Goal: Information Seeking & Learning: Learn about a topic

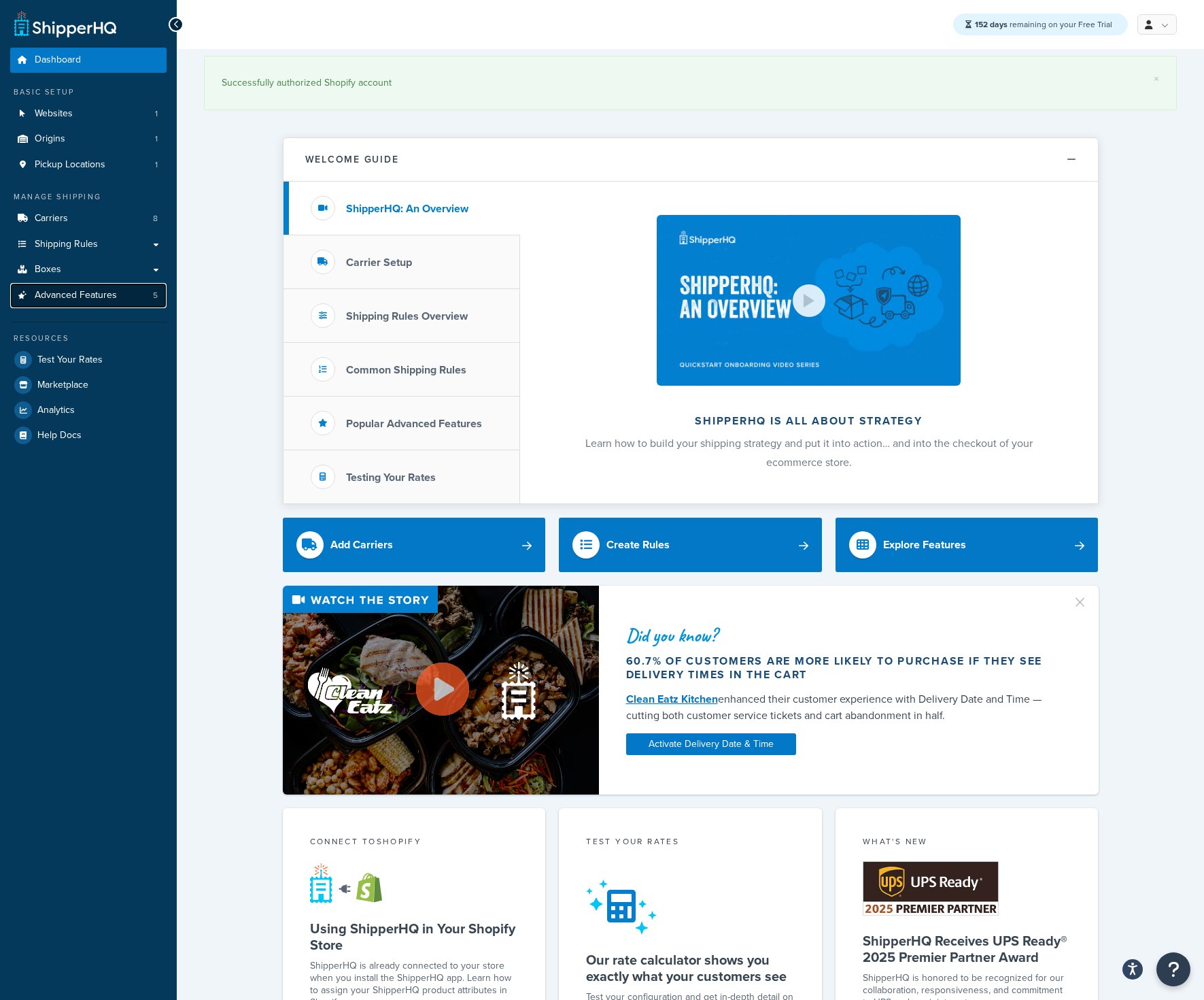
click at [76, 295] on span "Advanced Features" at bounding box center [76, 295] width 83 height 12
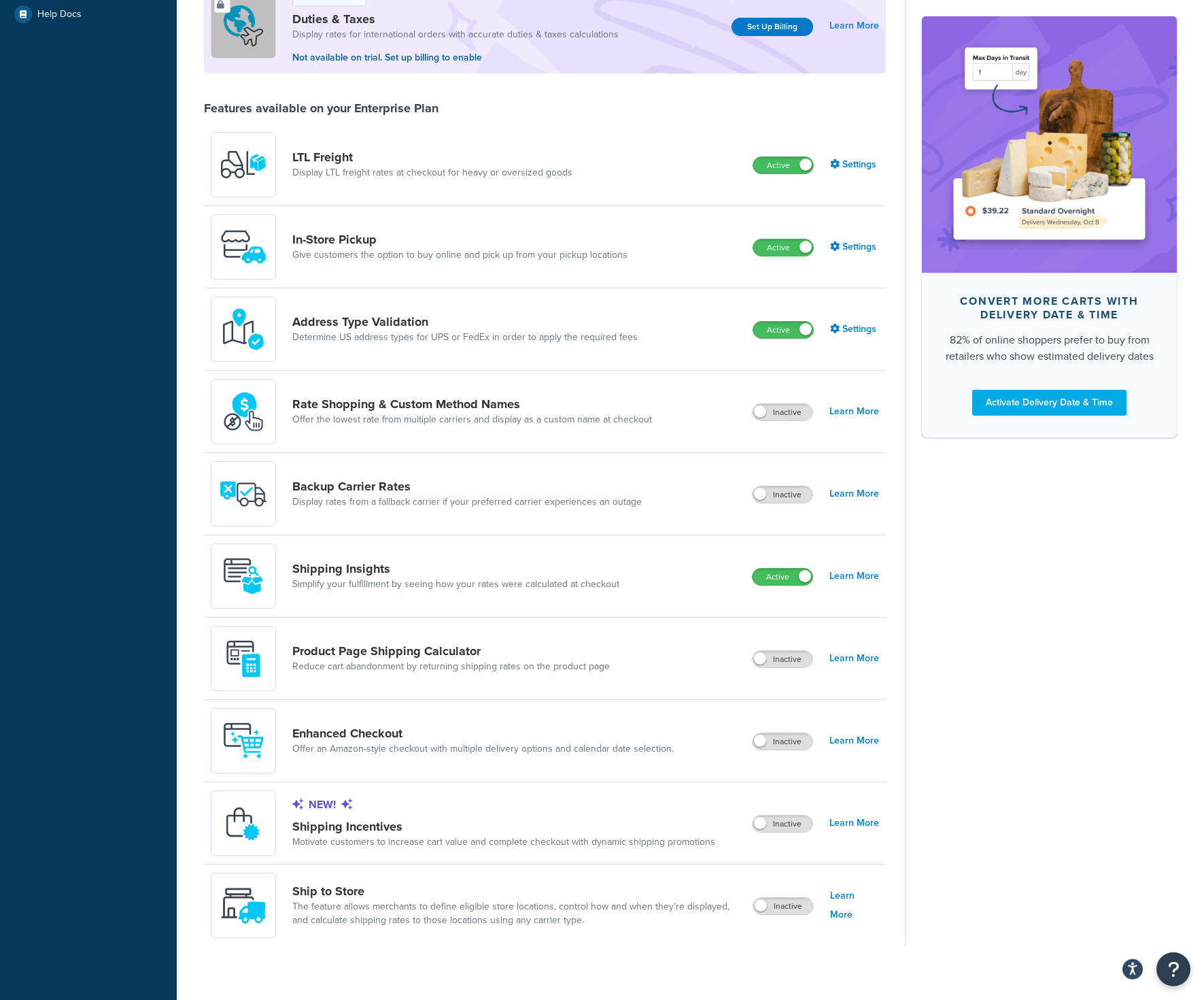
scroll to position [437, 0]
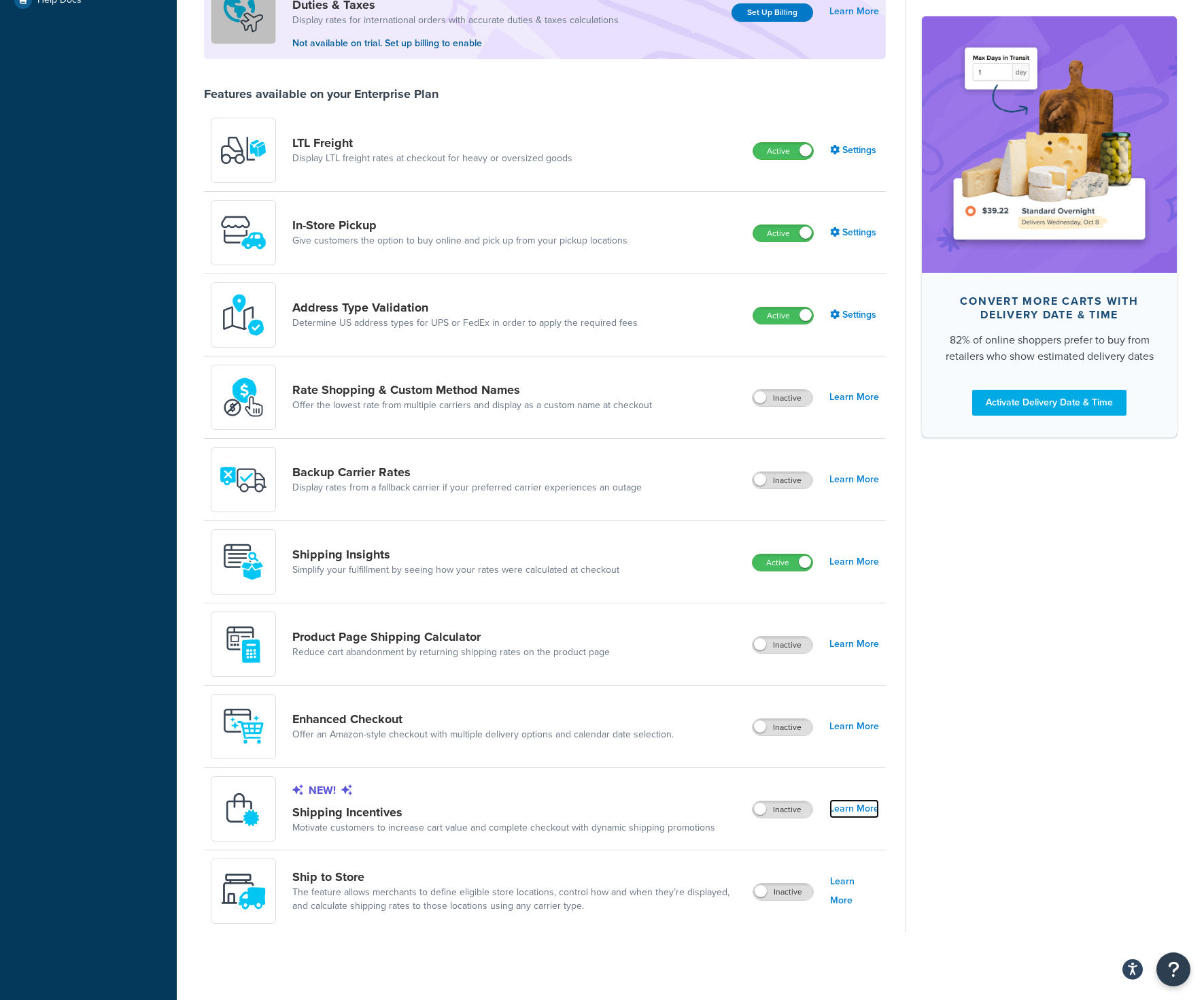
click at [869, 812] on link "Learn More" at bounding box center [855, 808] width 50 height 19
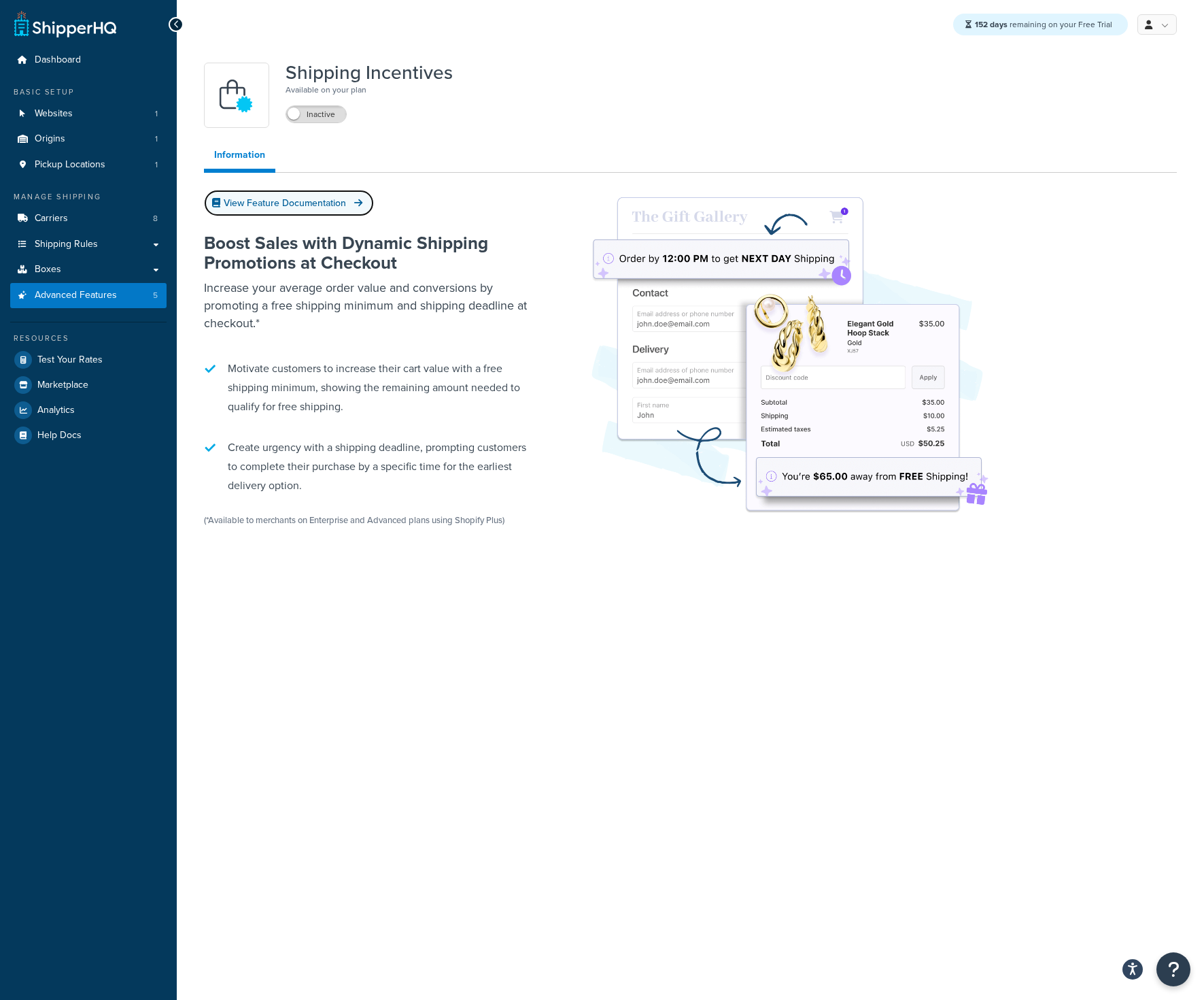
click at [303, 205] on link "View Feature Documentation" at bounding box center [289, 204] width 170 height 27
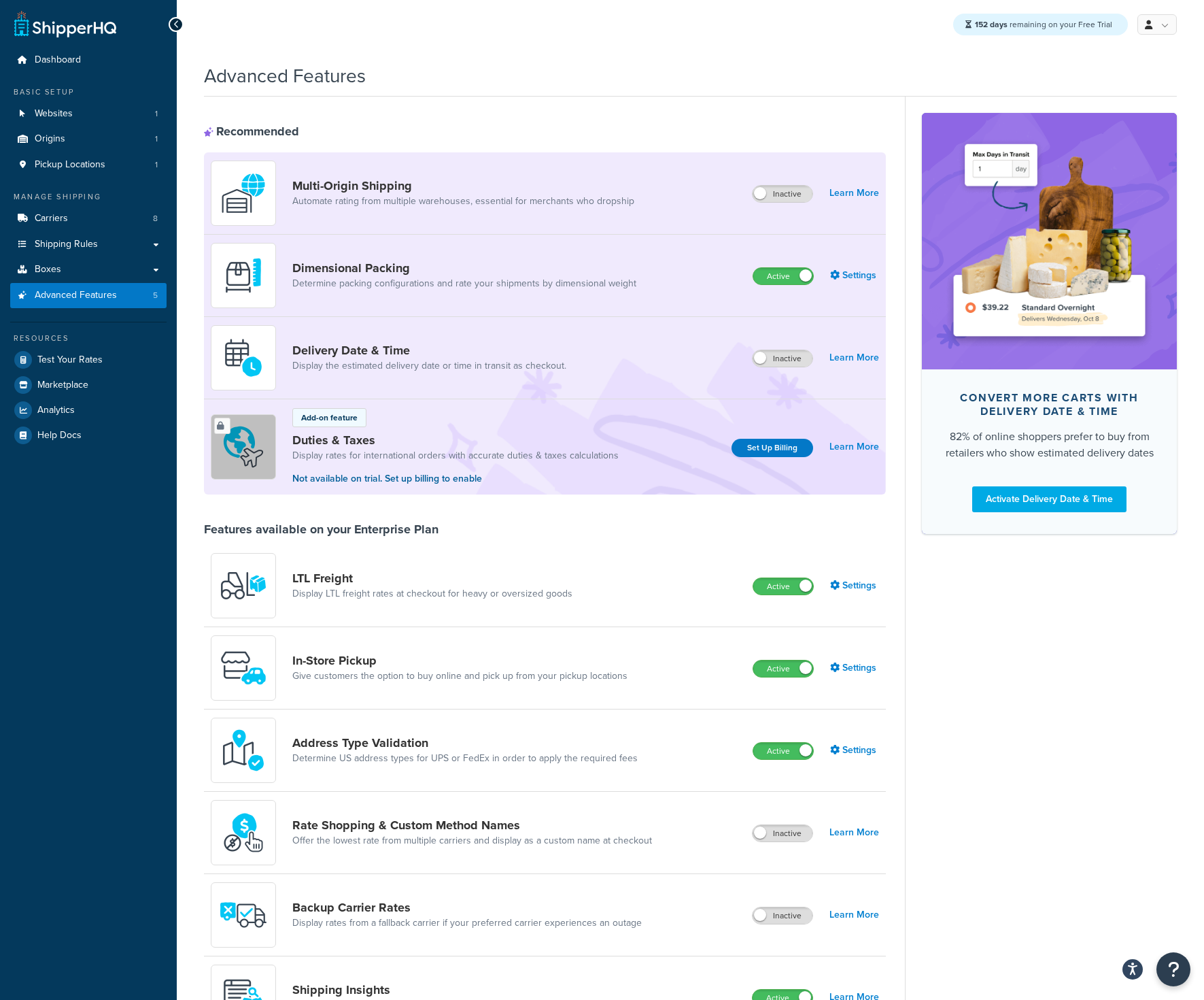
scroll to position [437, 0]
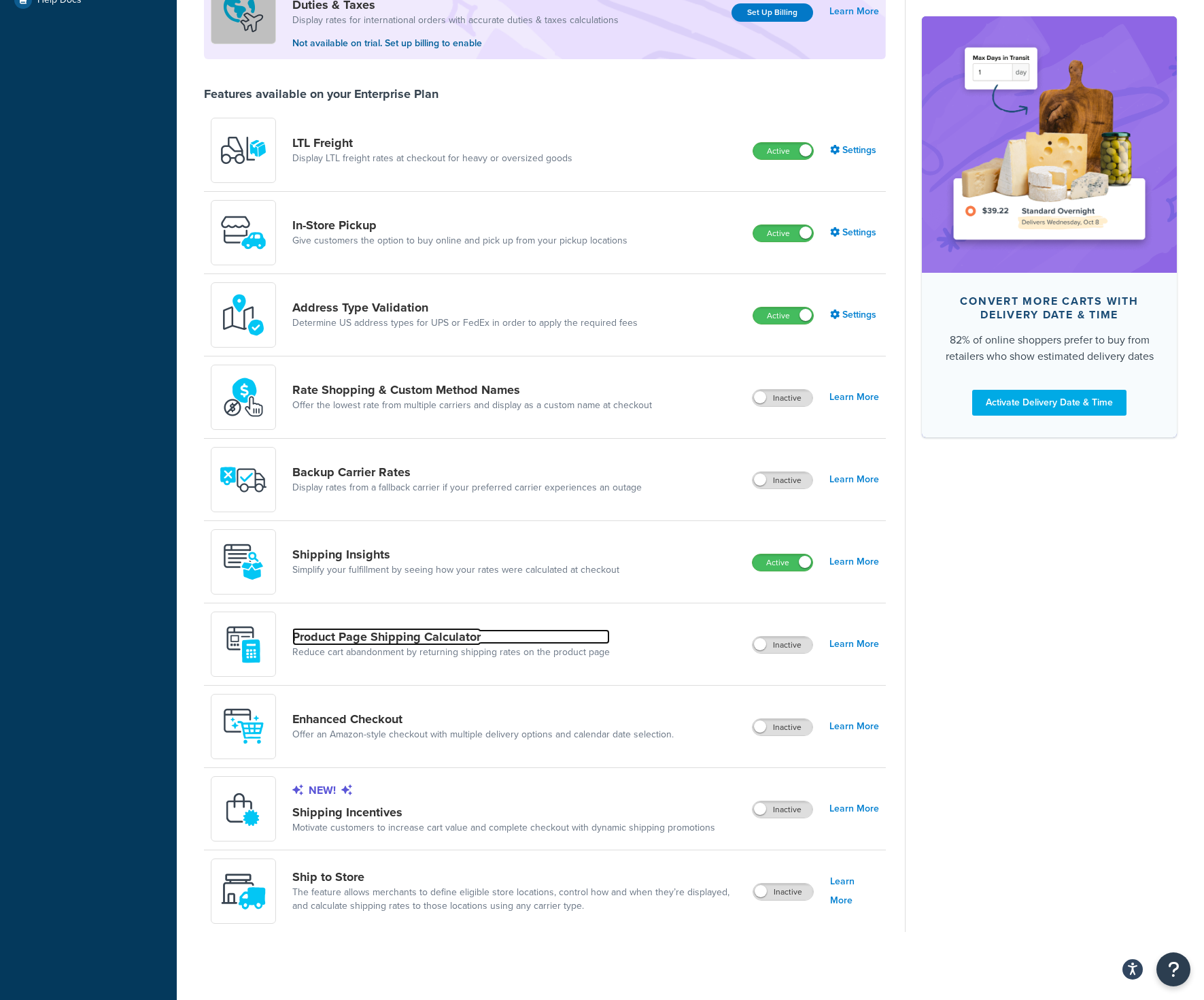
click at [385, 637] on link "Product Page Shipping Calculator" at bounding box center [451, 636] width 318 height 15
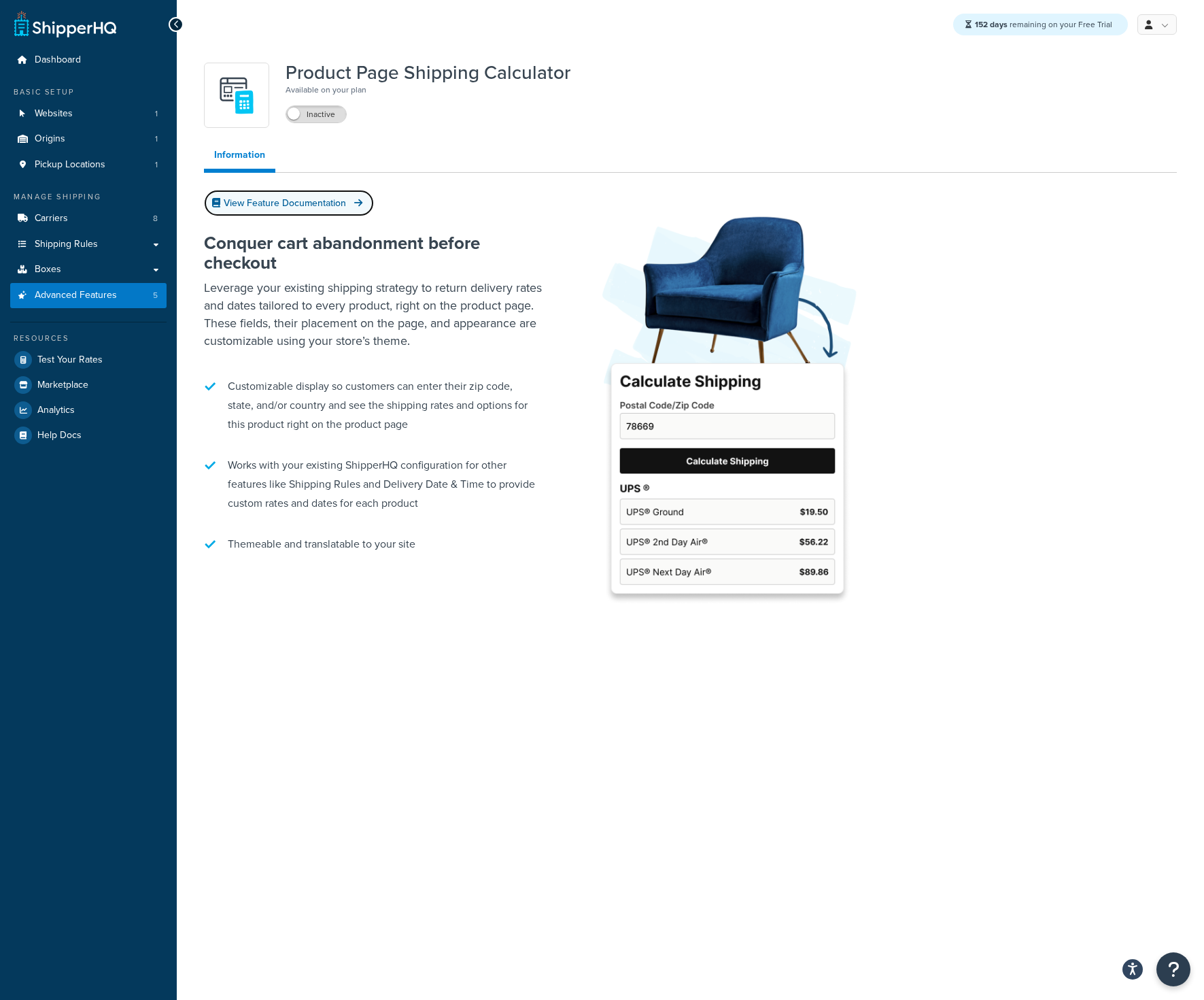
click at [305, 205] on link "View Feature Documentation" at bounding box center [289, 204] width 170 height 27
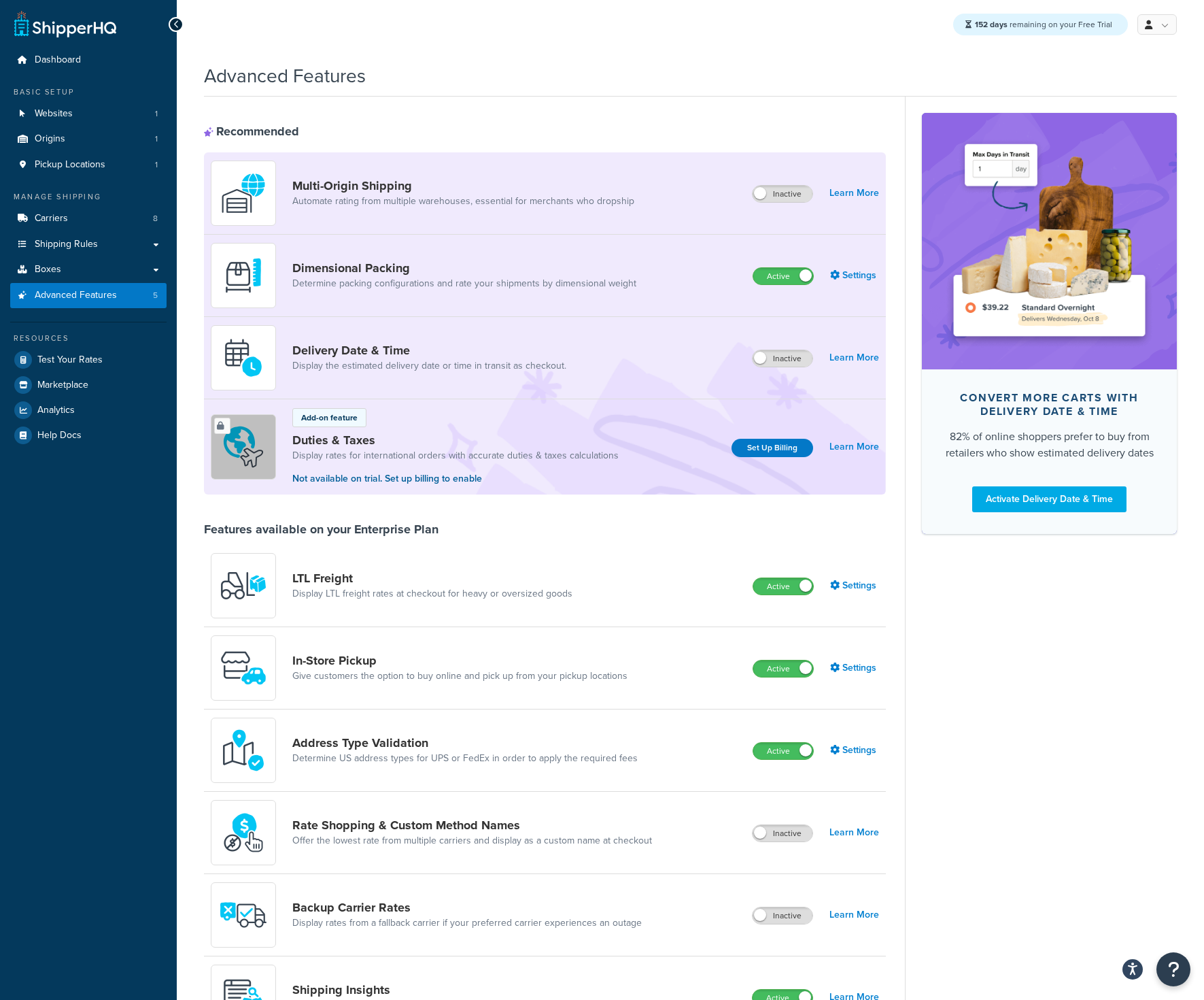
scroll to position [437, 0]
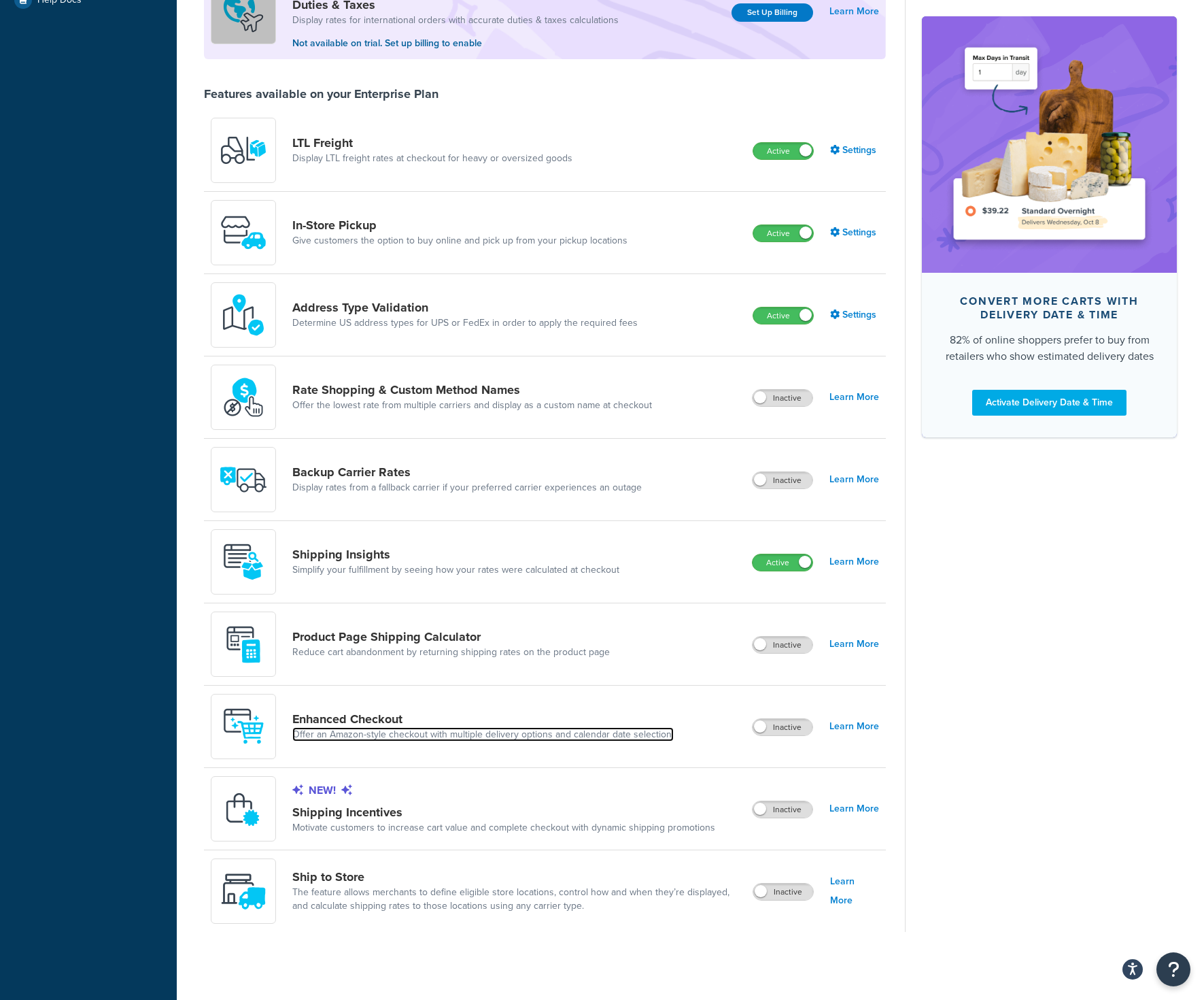
click at [483, 736] on link "Offer an Amazon-style checkout with multiple delivery options and calendar date…" at bounding box center [484, 735] width 382 height 13
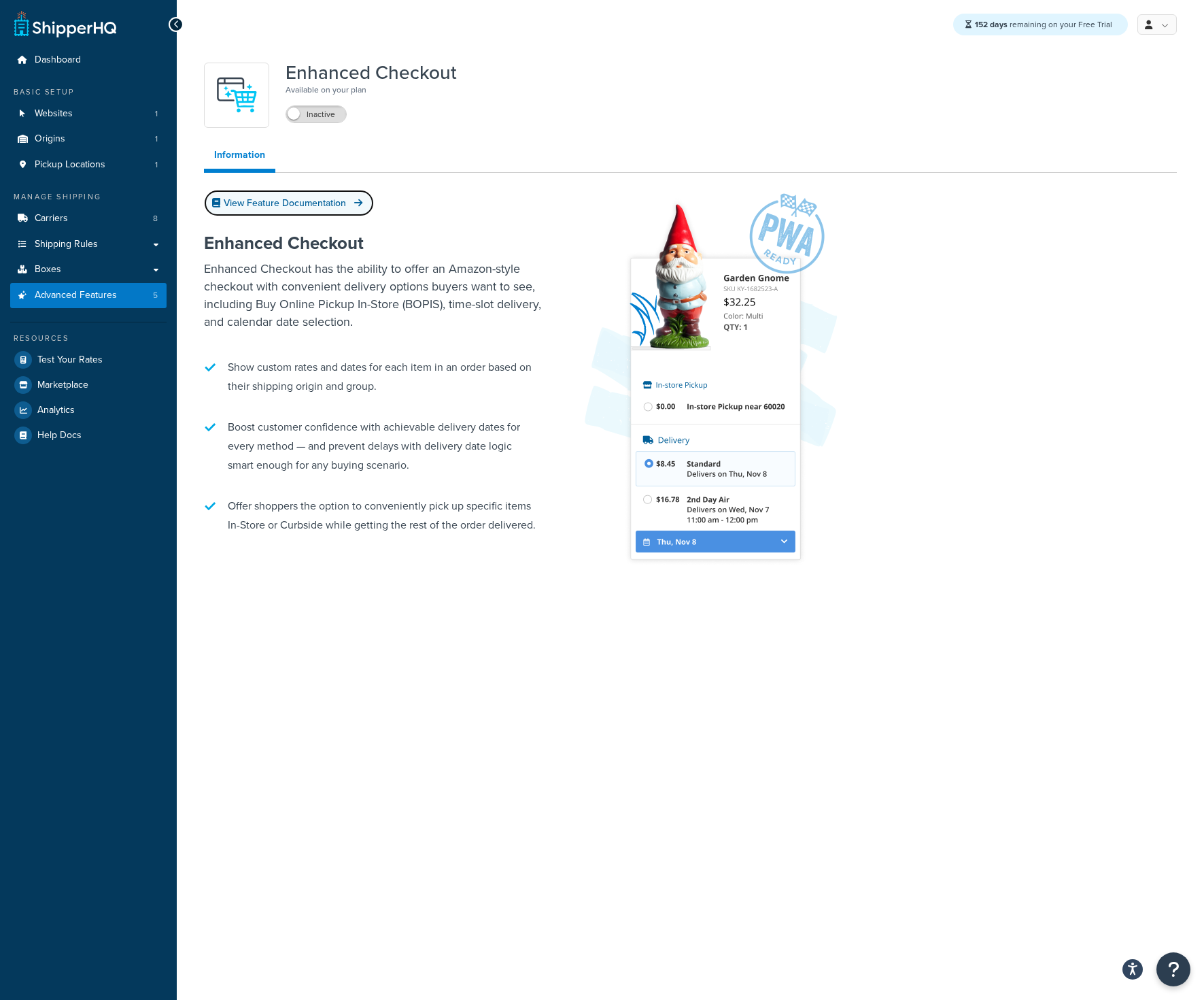
click at [312, 216] on link "View Feature Documentation" at bounding box center [289, 204] width 170 height 27
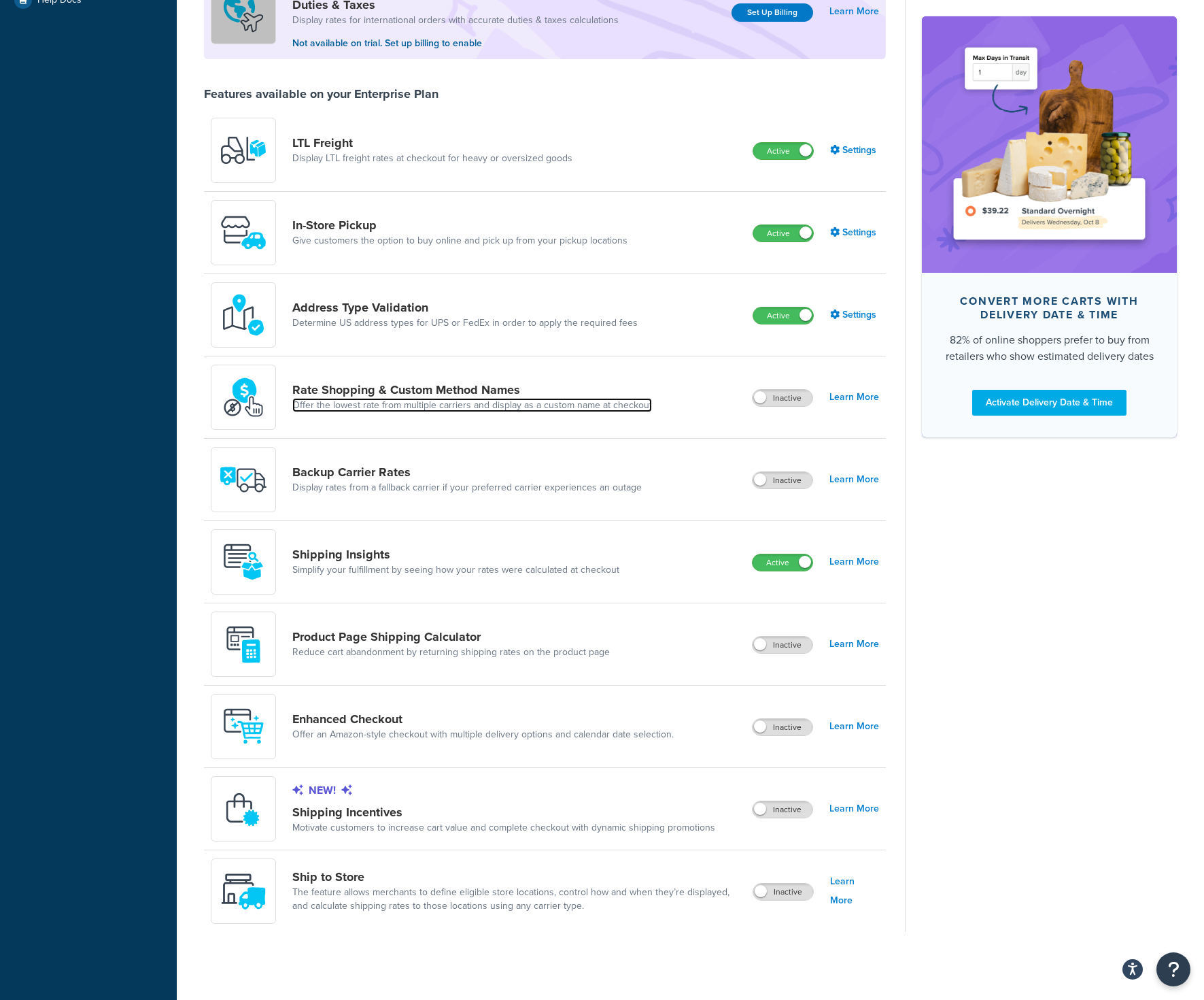
click at [470, 404] on link "Offer the lowest rate from multiple carriers and display as a custom name at ch…" at bounding box center [472, 405] width 359 height 13
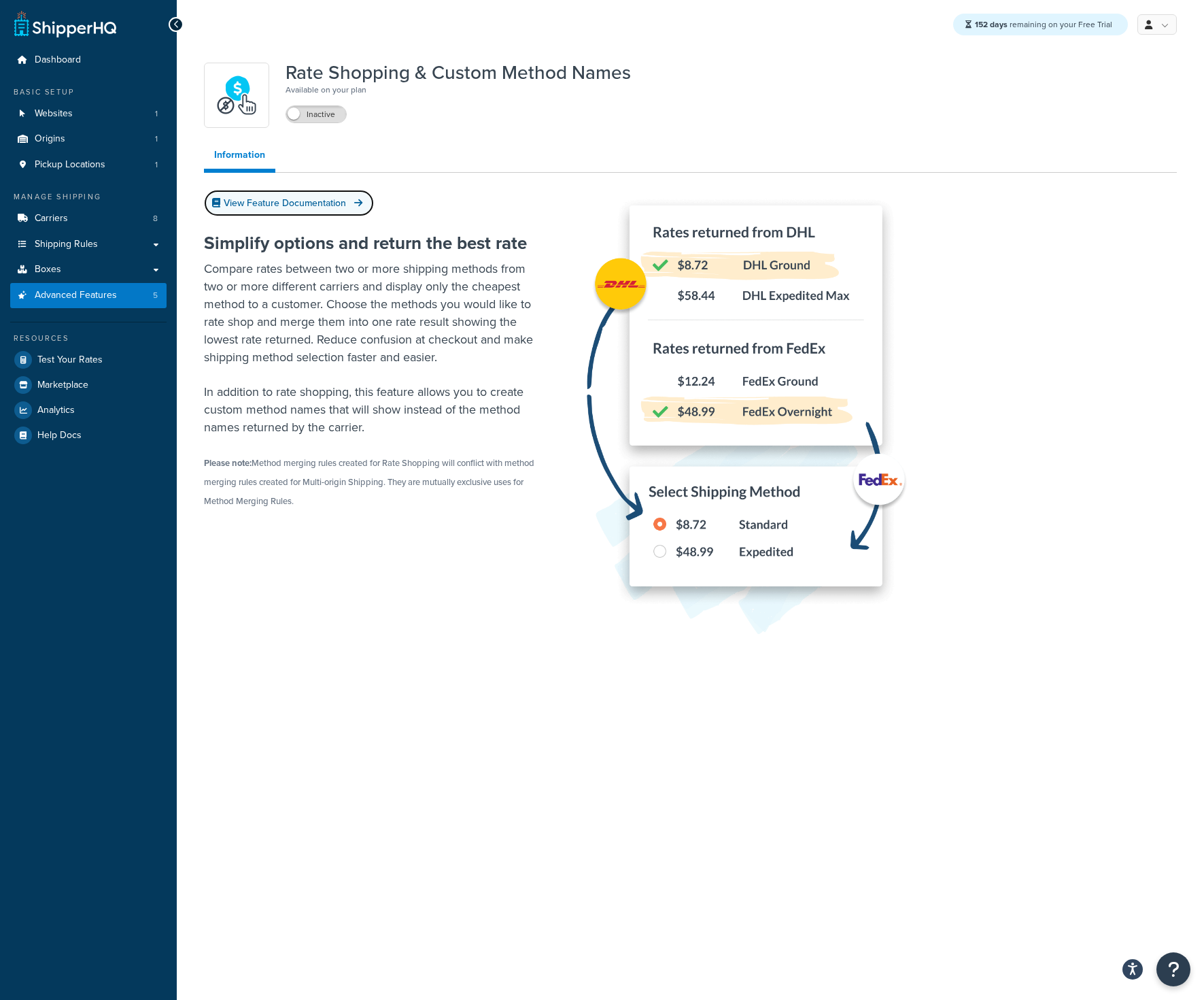
click at [317, 202] on link "View Feature Documentation" at bounding box center [289, 204] width 170 height 27
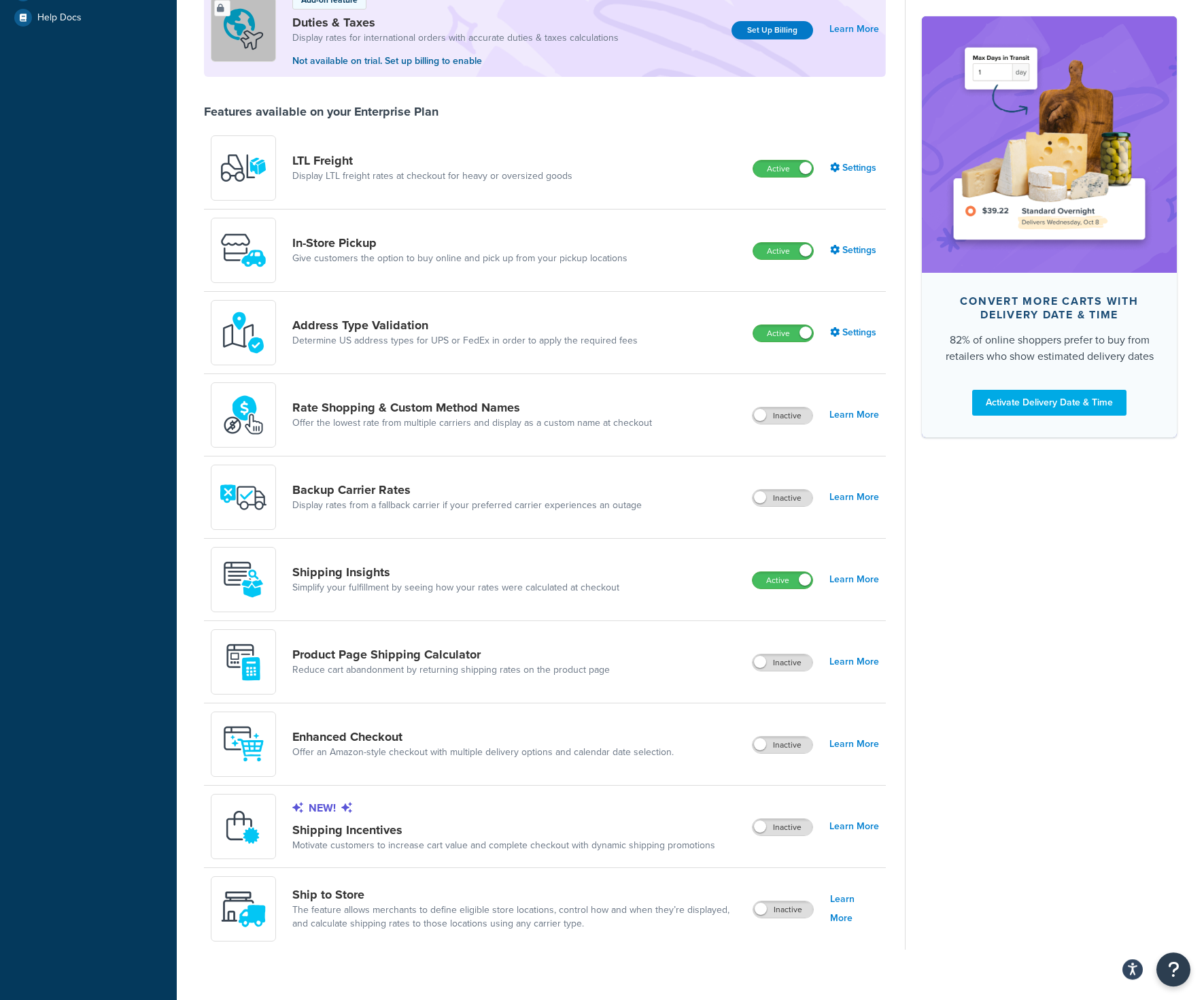
scroll to position [437, 0]
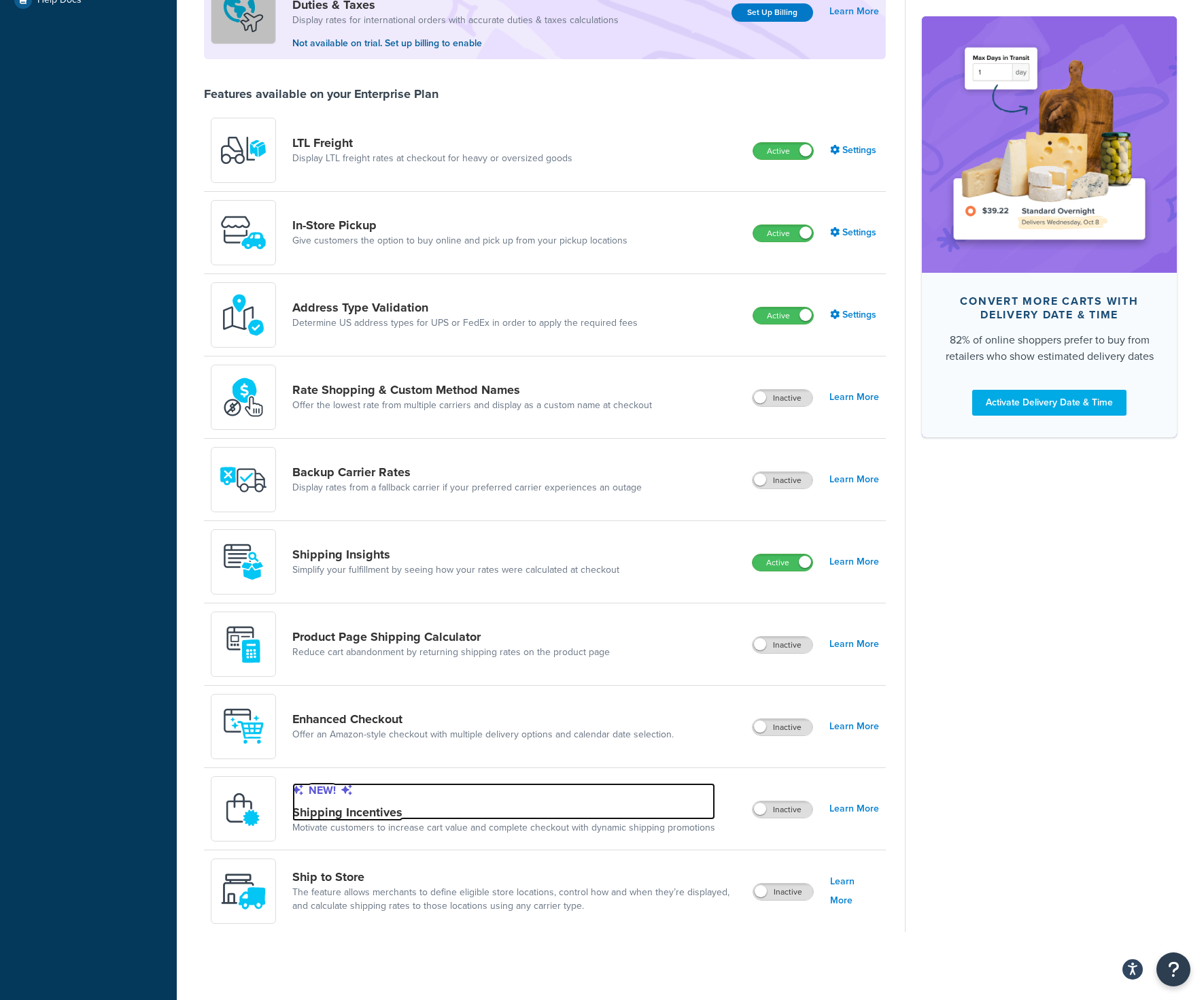
click at [647, 812] on link "New! Shipping Incentives" at bounding box center [504, 802] width 423 height 37
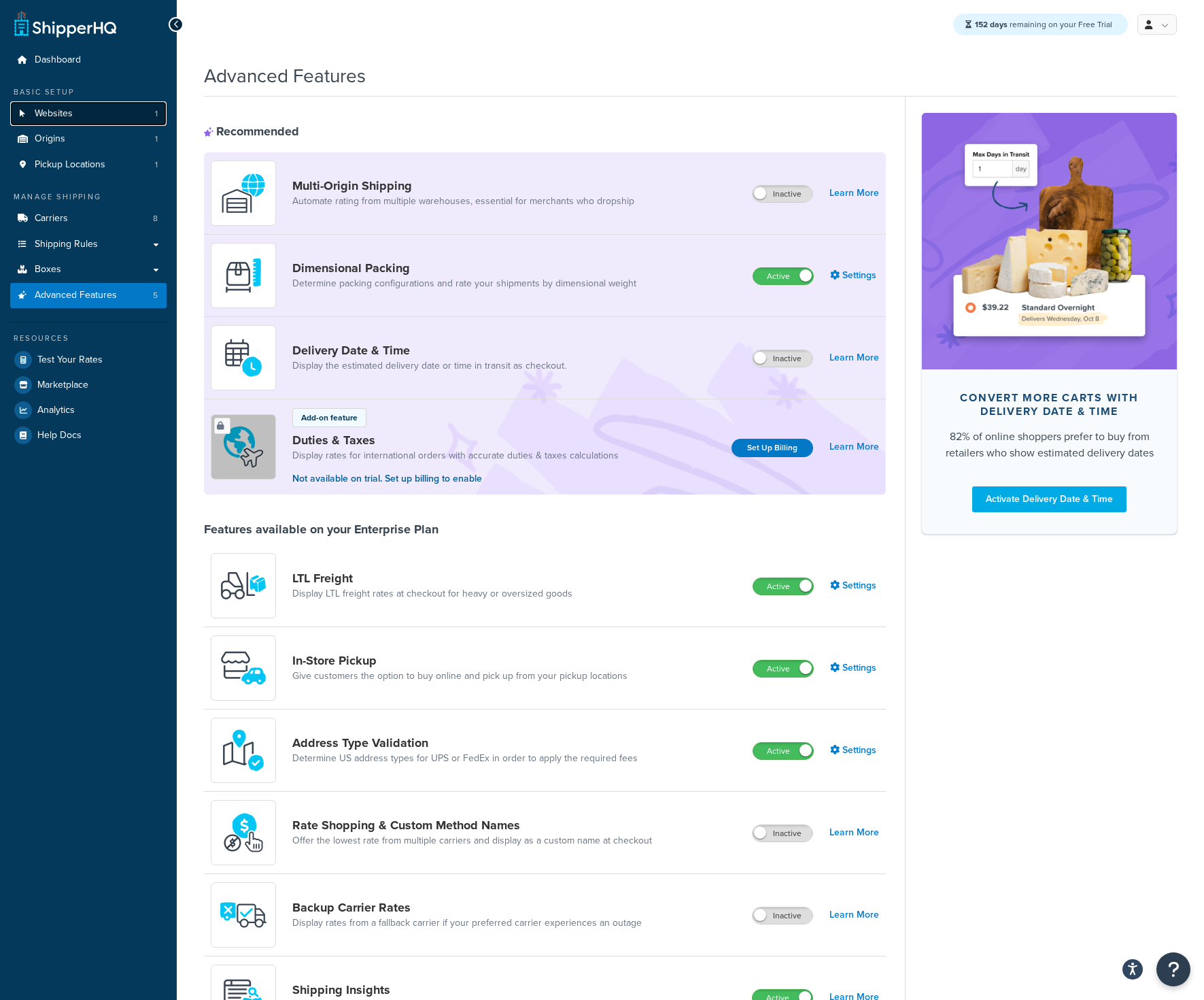
click at [102, 116] on link "Websites 1" at bounding box center [88, 114] width 157 height 25
